Goal: Complete application form: Complete application form

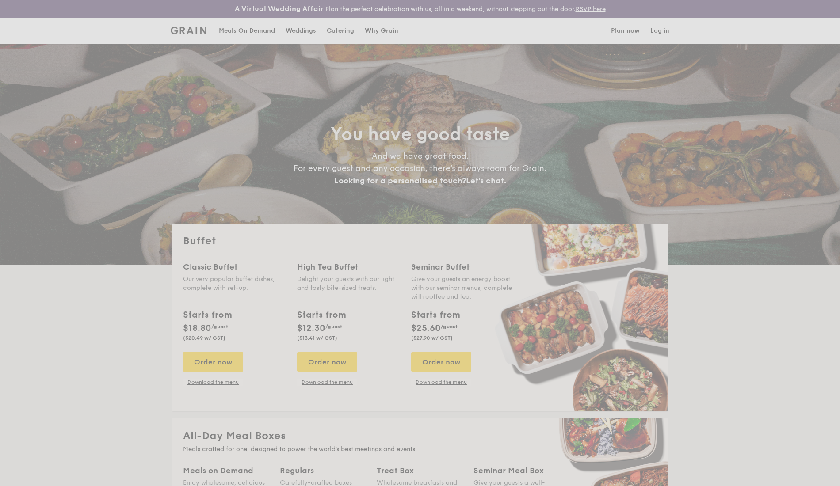
select select
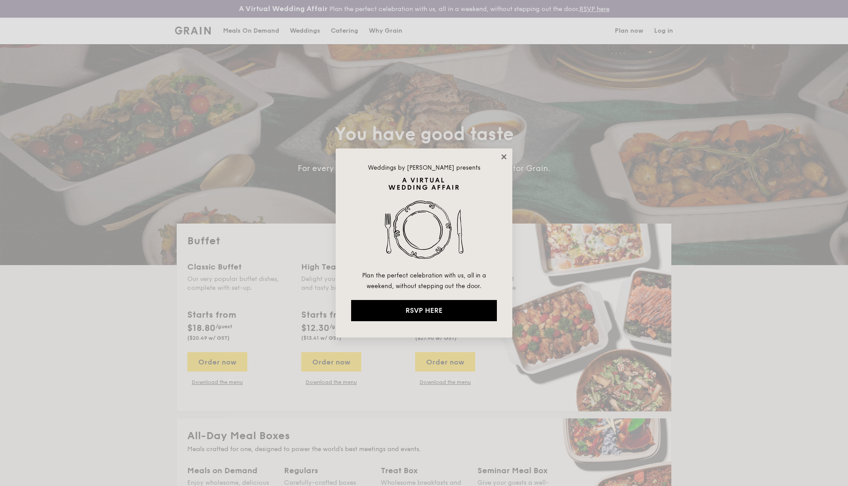
click at [504, 156] on icon at bounding box center [504, 156] width 5 height 5
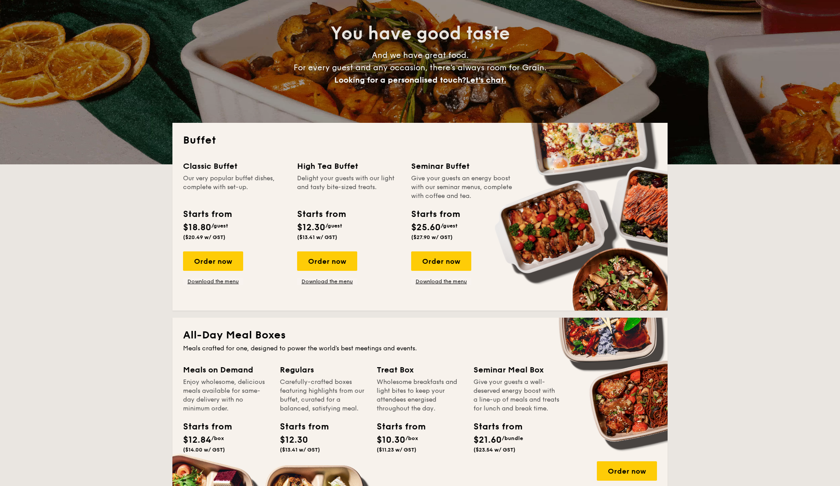
scroll to position [100, 0]
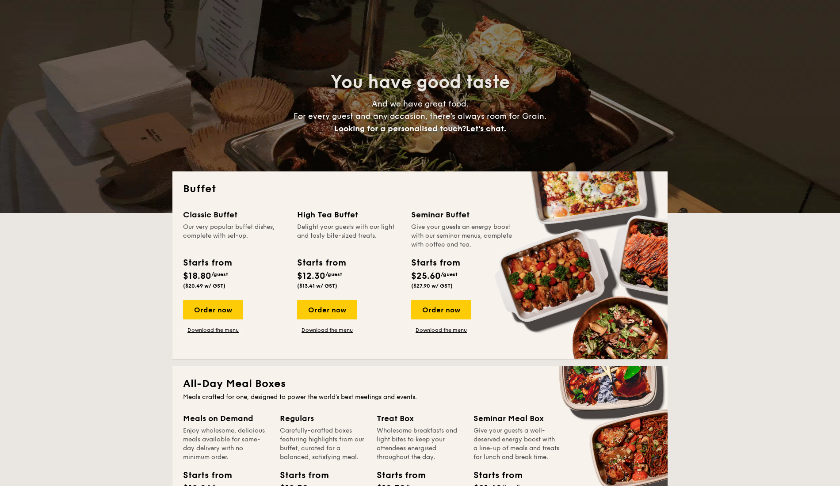
scroll to position [0, 0]
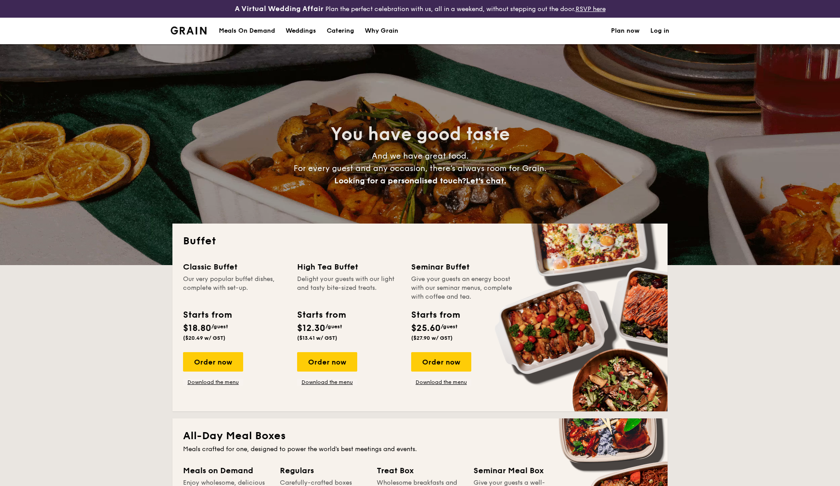
click at [626, 32] on link "Plan now" at bounding box center [625, 31] width 29 height 27
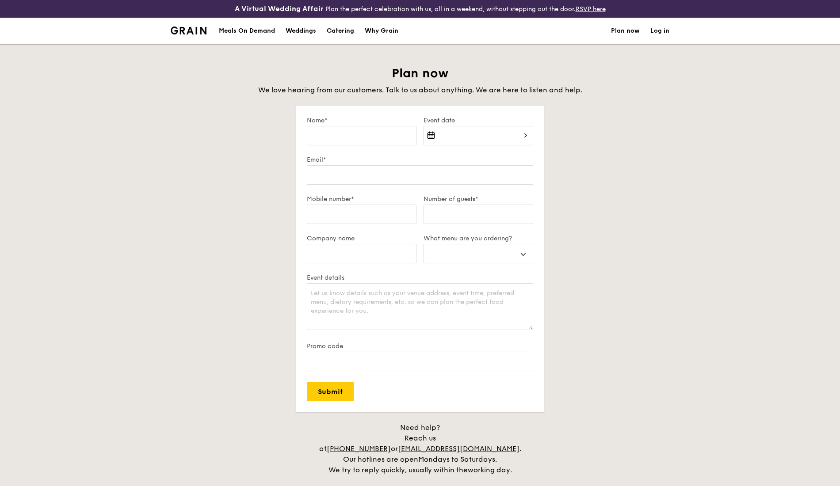
select select
click at [347, 135] on input "Name*" at bounding box center [362, 135] width 110 height 19
type input "shuxun lin"
type input "linshuxun@gmail.com"
type input "91712347"
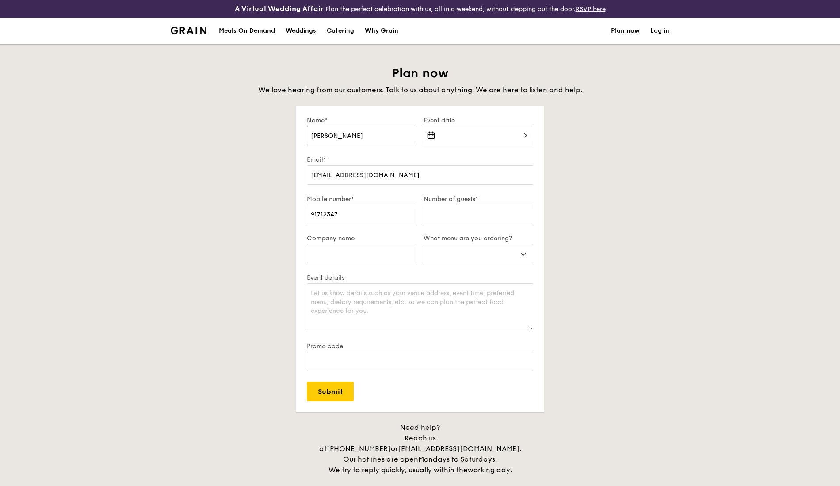
select select
click at [449, 136] on div at bounding box center [478, 141] width 110 height 30
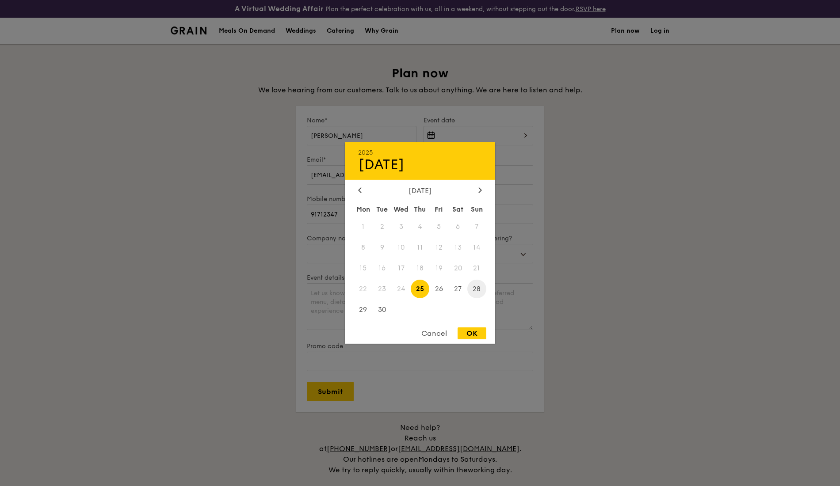
click at [478, 292] on span "28" at bounding box center [476, 288] width 19 height 19
click at [478, 338] on div "OK" at bounding box center [471, 333] width 29 height 12
type input "Sep 28, 2025"
select select
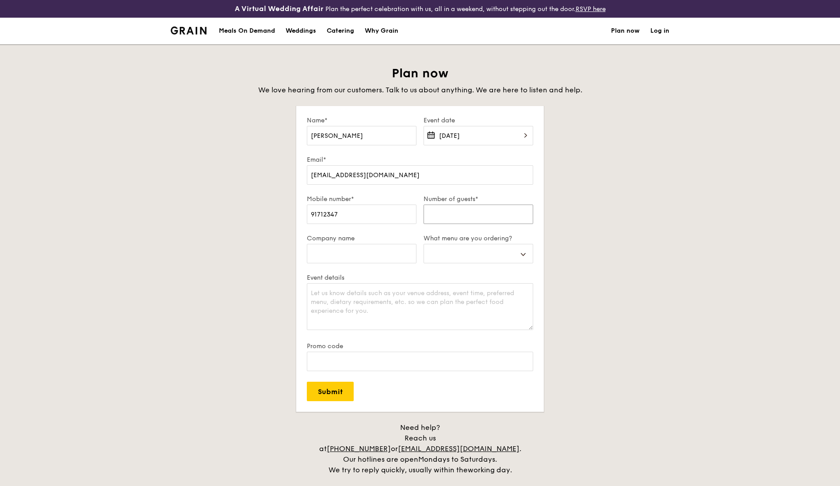
click at [458, 212] on input "Number of guests*" at bounding box center [478, 214] width 110 height 19
type input "6"
select select
type input "60"
select select
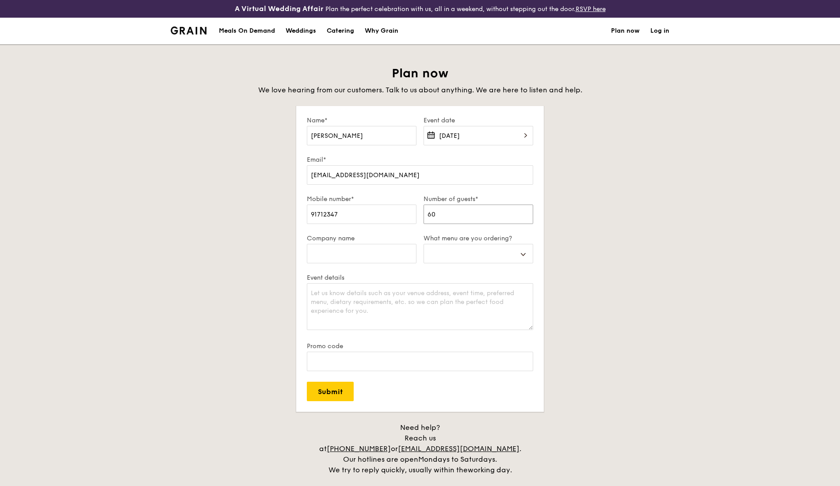
type input "60"
click at [367, 239] on label "Company name" at bounding box center [362, 239] width 110 height 8
click at [367, 244] on input "Company name" at bounding box center [362, 253] width 110 height 19
click at [467, 253] on select "Buffet Mini Buffet High Tea Canapés Meal Boxes Wedding" at bounding box center [478, 253] width 110 height 19
select select "buffet"
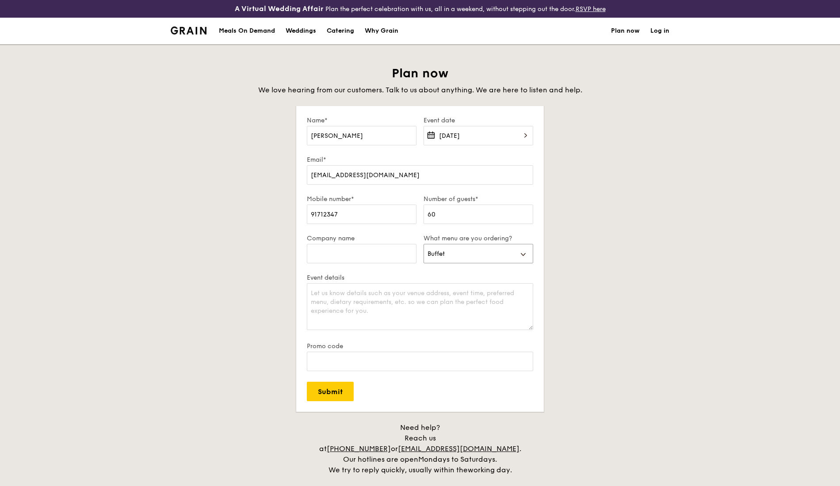
click at [423, 244] on select "Buffet Mini Buffet High Tea Canapés Meal Boxes Wedding" at bounding box center [478, 253] width 110 height 19
click at [411, 293] on textarea "Event details" at bounding box center [420, 306] width 226 height 47
type textarea "K"
click at [315, 303] on textarea "Buffet for kids birthday party. 3-7pm" at bounding box center [420, 306] width 226 height 47
click at [380, 322] on textarea "Buffet for kids birthday party. 2-7pm" at bounding box center [420, 306] width 226 height 47
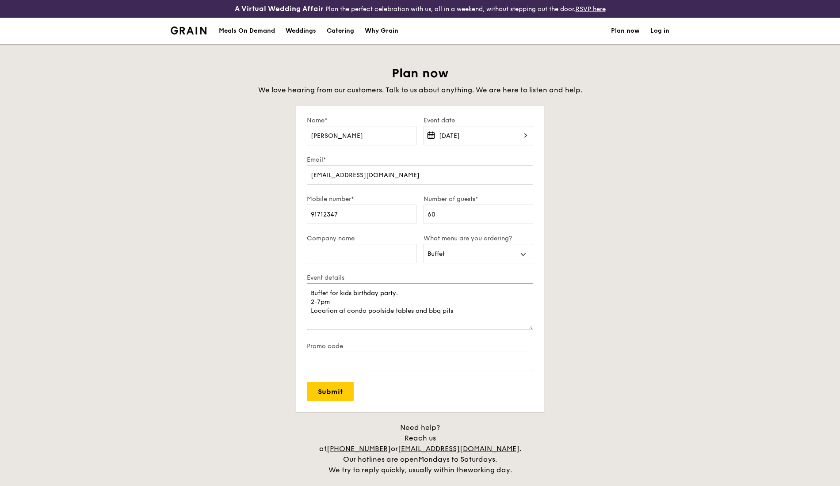
type textarea "Buffet for kids birthday party. 2-7pm Location at condo poolside tables and bbq…"
click at [329, 393] on input "Submit" at bounding box center [330, 391] width 47 height 19
select select
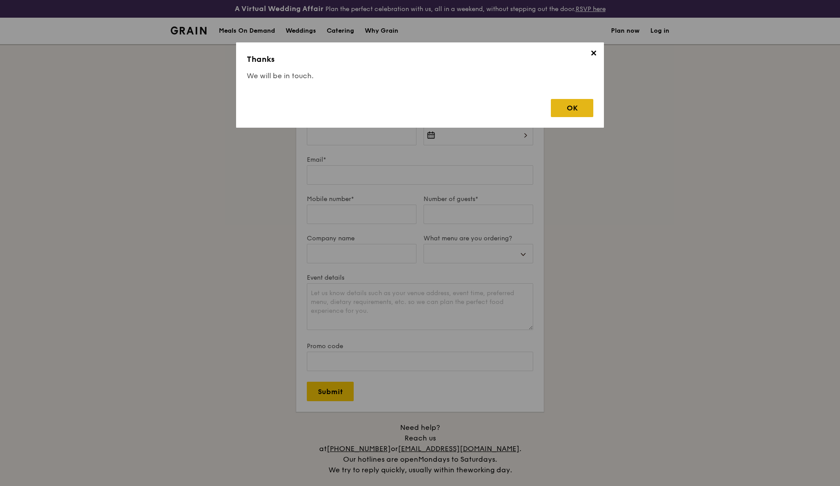
click at [572, 111] on div "OK" at bounding box center [572, 108] width 42 height 18
